Goal: Information Seeking & Learning: Learn about a topic

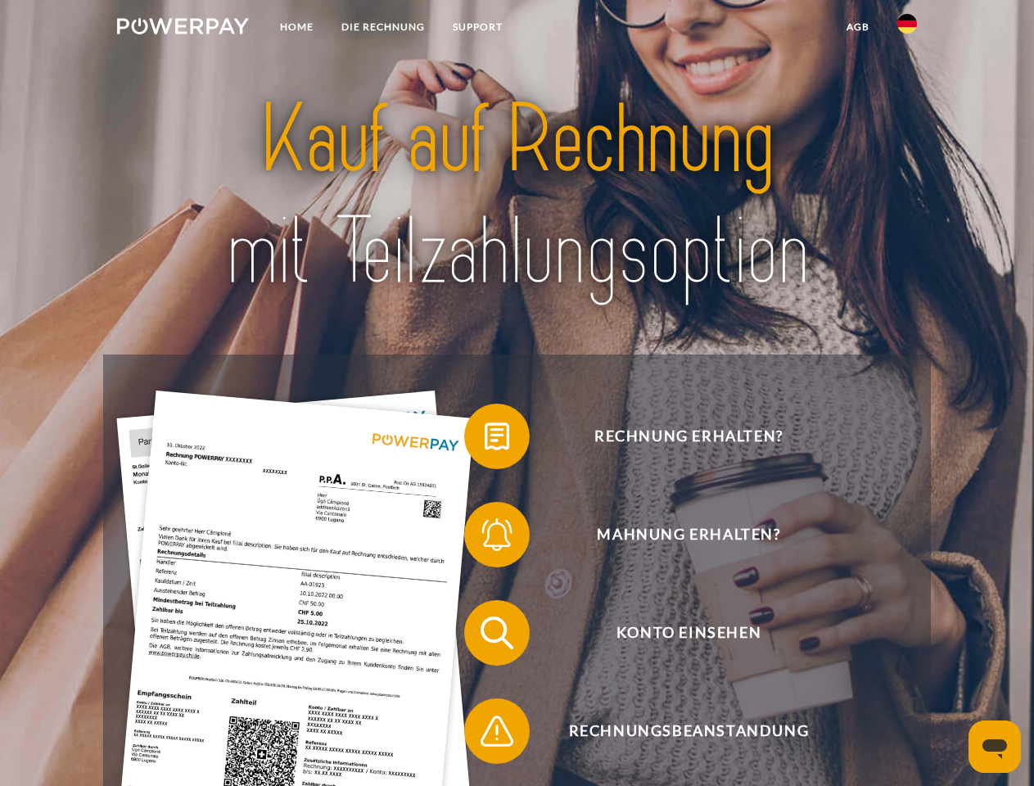
click at [183, 29] on img at bounding box center [183, 26] width 132 height 16
click at [907, 29] on img at bounding box center [907, 24] width 20 height 20
click at [857, 27] on link "agb" at bounding box center [857, 26] width 51 height 29
click at [485, 440] on span at bounding box center [472, 436] width 82 height 82
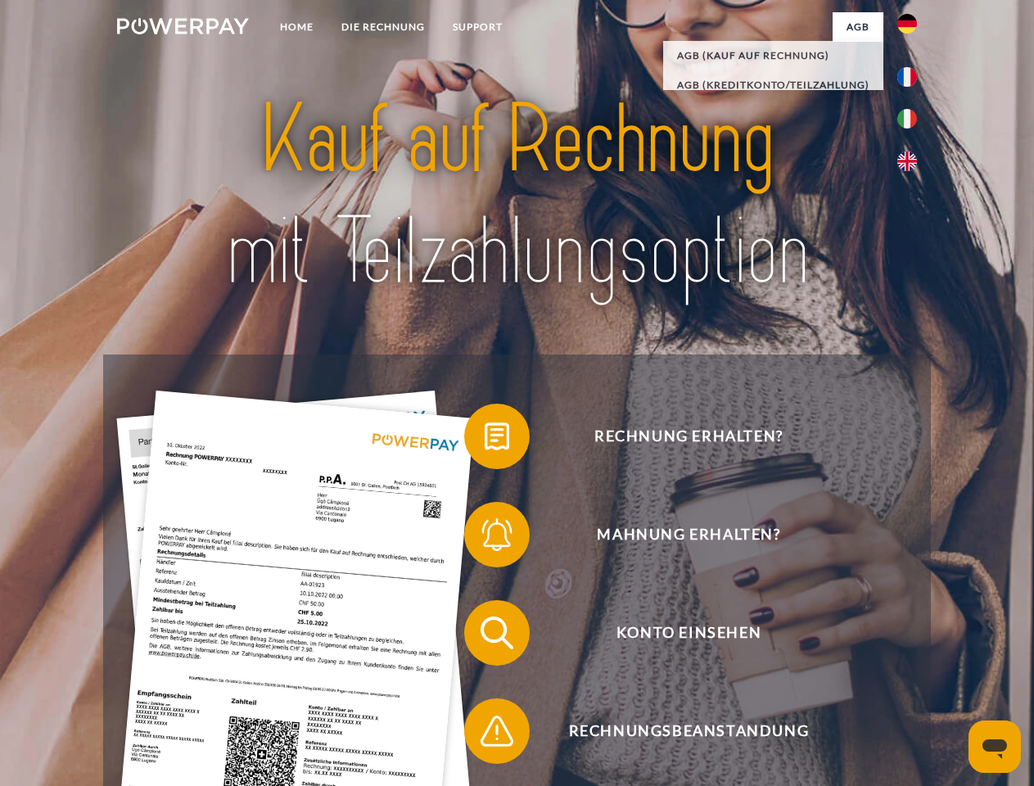
click at [485, 538] on span at bounding box center [472, 535] width 82 height 82
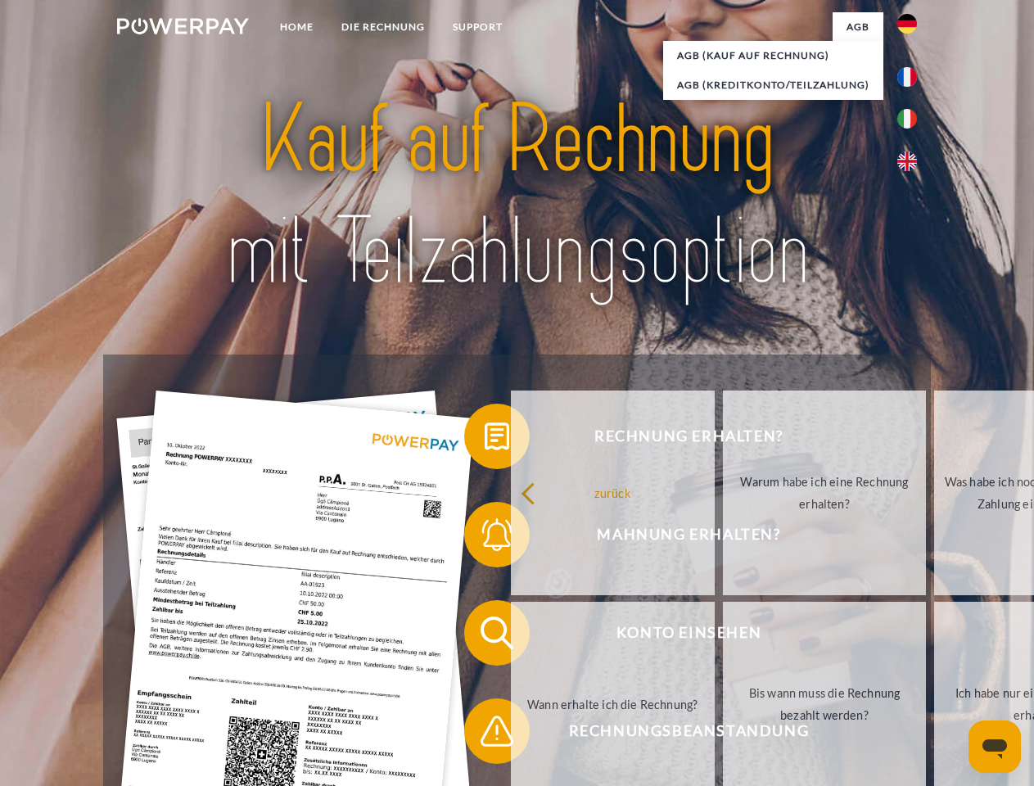
click at [723, 636] on link "Bis wann muss die Rechnung bezahlt werden?" at bounding box center [825, 704] width 204 height 205
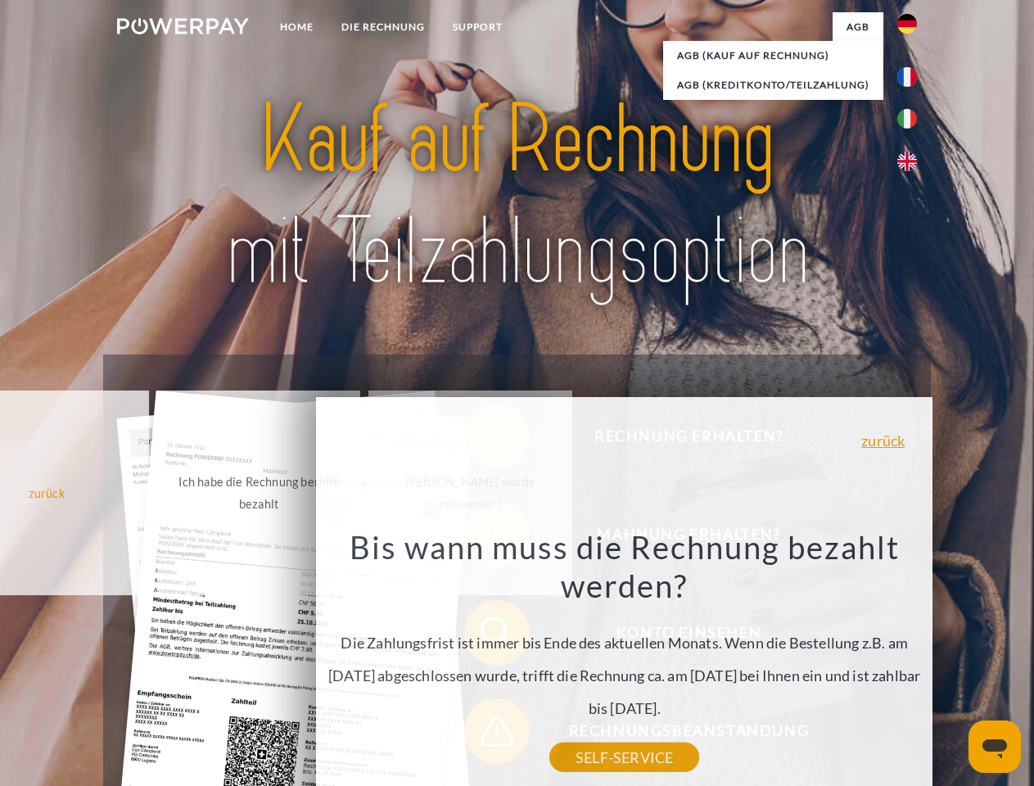
click at [485, 734] on div "zurück Warum habe ich eine Rechnung erhalten? POWERPAY ist der Rechnungsherstel…" at bounding box center [624, 621] width 661 height 469
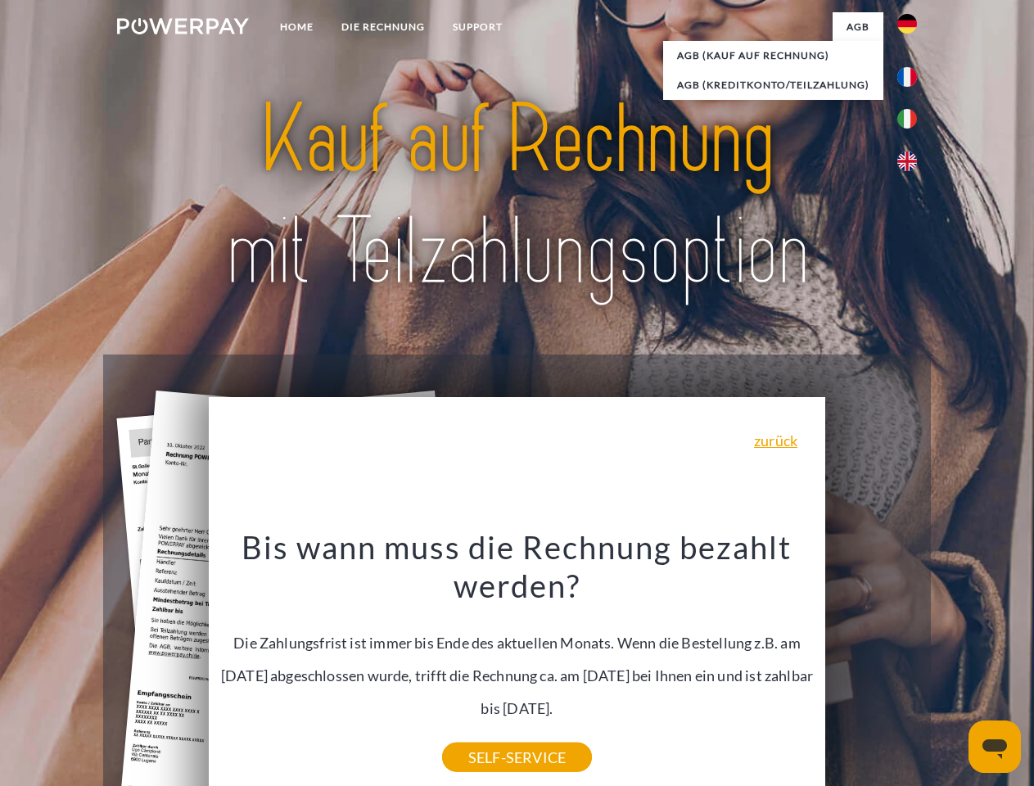
click at [995, 747] on icon "Messaging-Fenster öffnen" at bounding box center [994, 749] width 25 height 20
